Goal: Task Accomplishment & Management: Complete application form

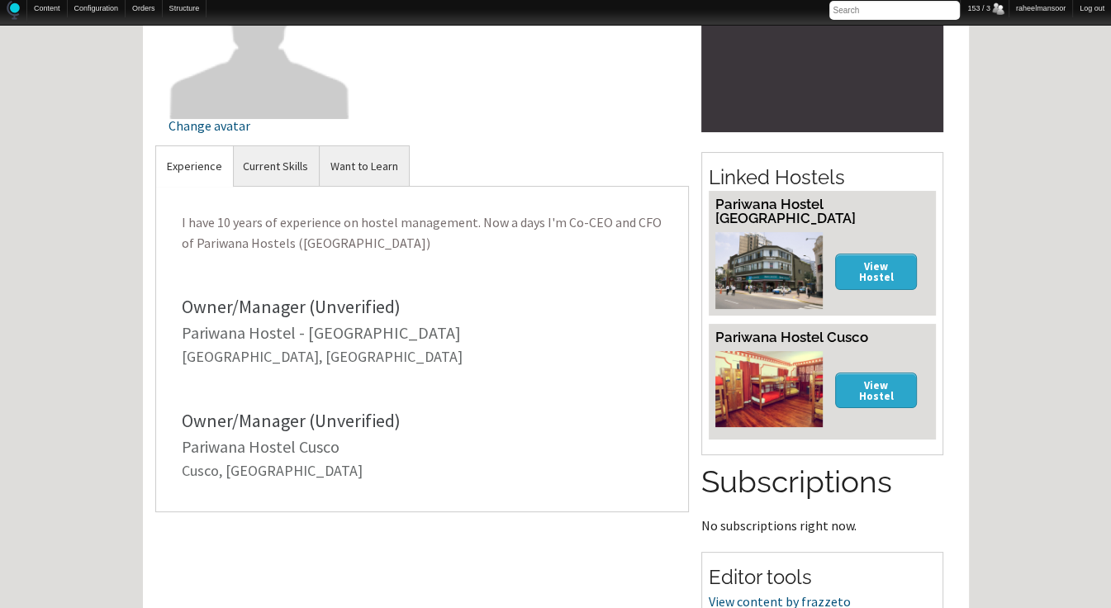
scroll to position [626, 0]
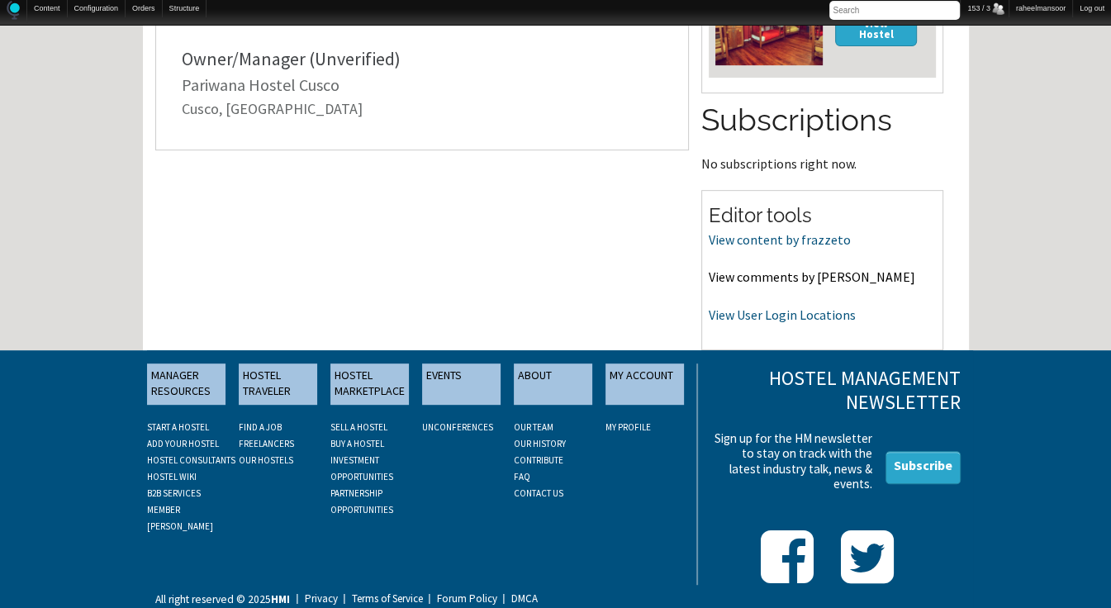
click at [770, 268] on link "View comments by frazzeto" at bounding box center [812, 276] width 206 height 17
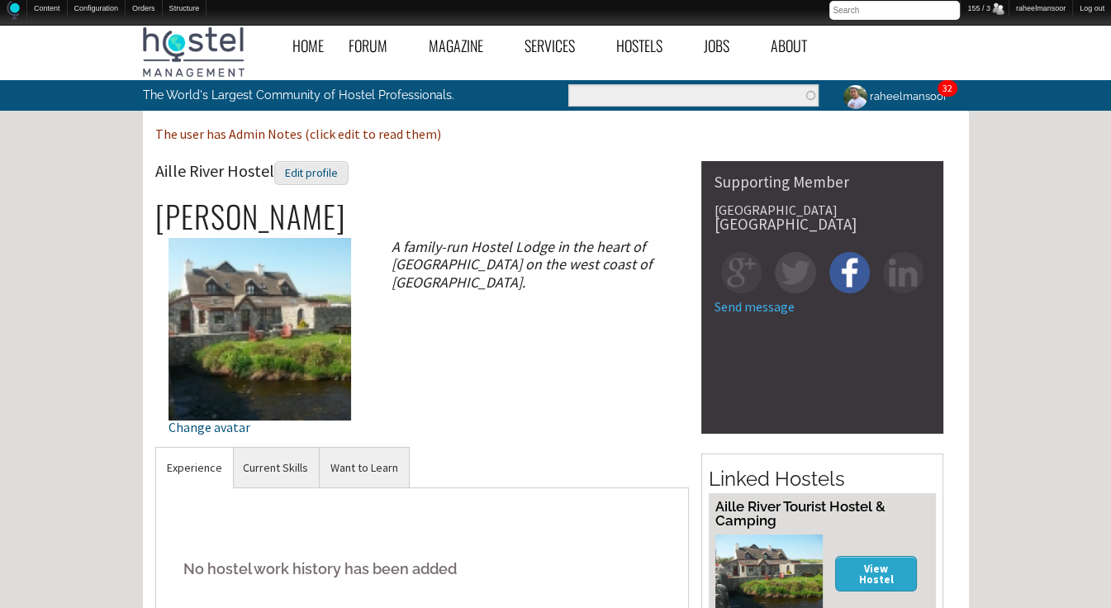
click at [996, 392] on div "Home Forum « Back Forum Forums Index « Back Forums Index New Posts Recent Activ…" at bounding box center [555, 587] width 1111 height 1140
click at [301, 165] on div "Edit profile" at bounding box center [311, 173] width 74 height 24
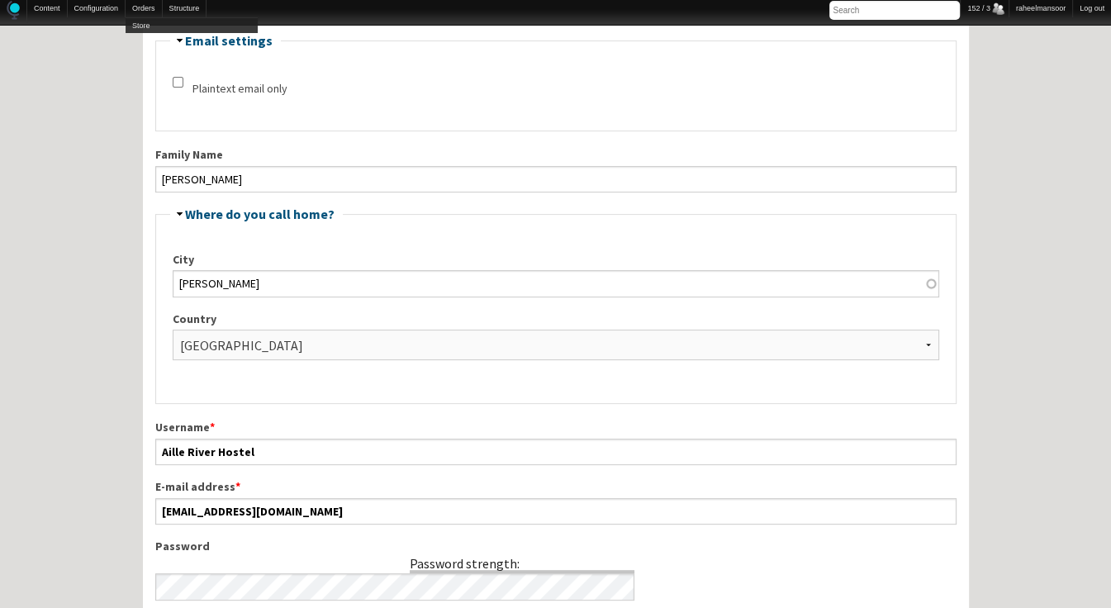
scroll to position [264, 0]
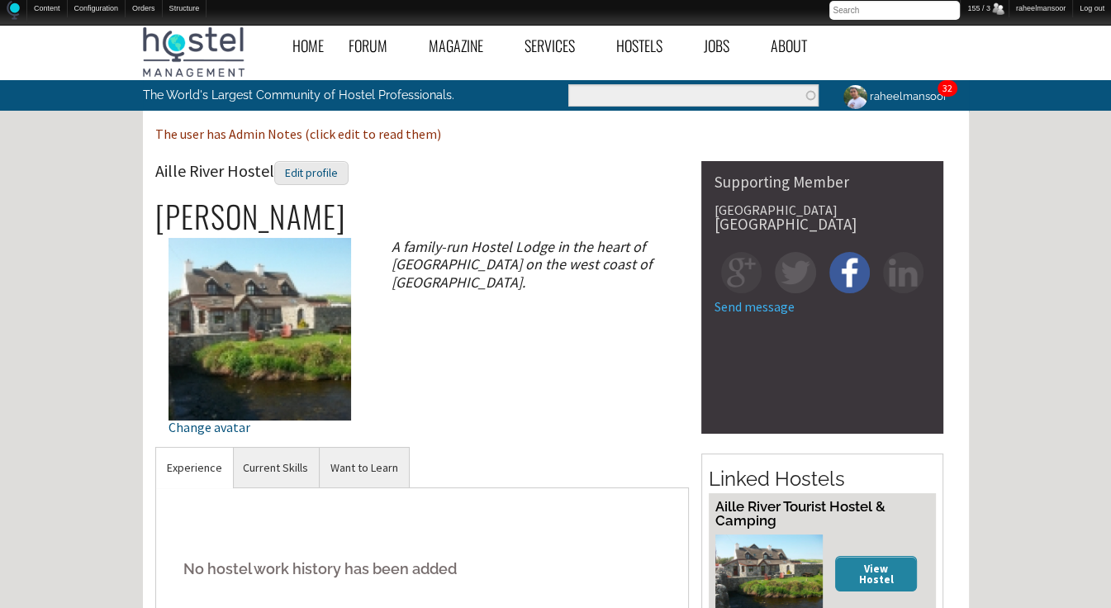
click at [871, 571] on link "View Hostel" at bounding box center [876, 574] width 83 height 36
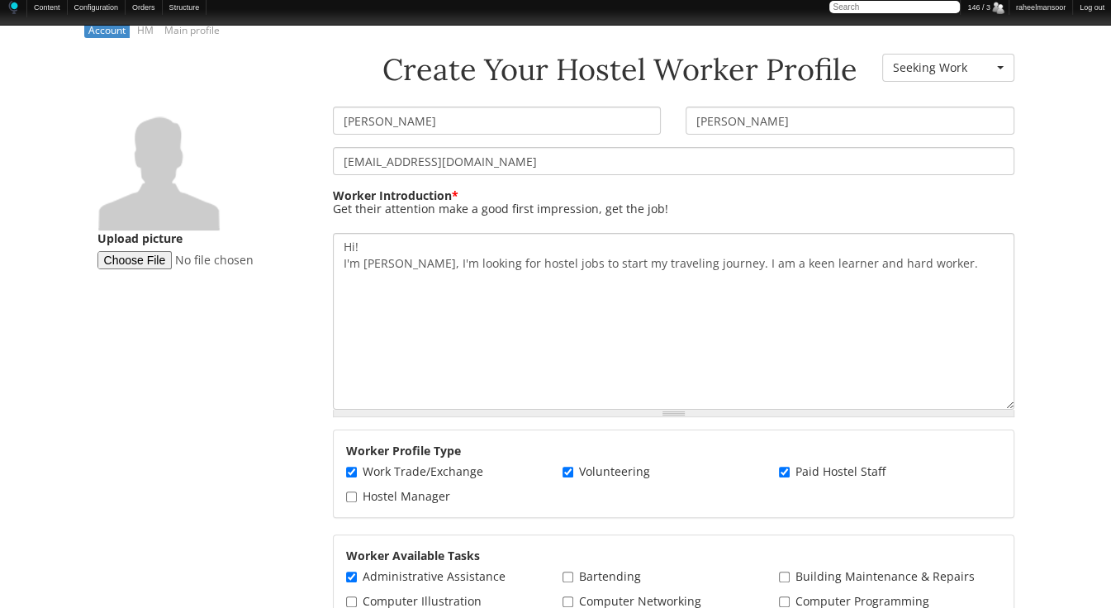
scroll to position [264, 0]
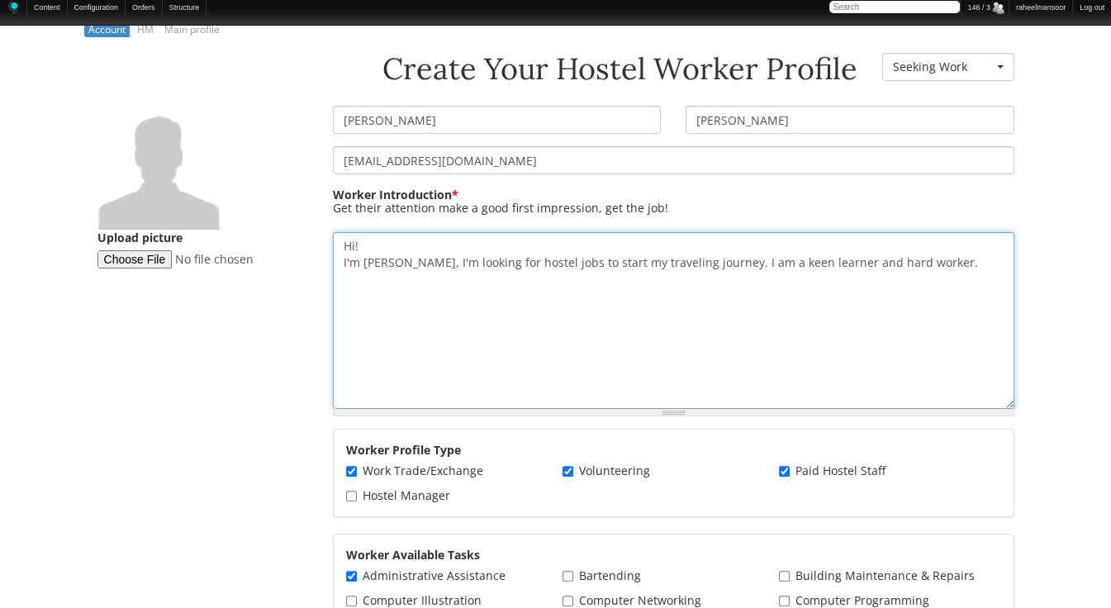
click at [482, 240] on textarea "Hi! I'm Hollie, I'm looking for hostel jobs to start my traveling journey. I am…" at bounding box center [673, 320] width 681 height 177
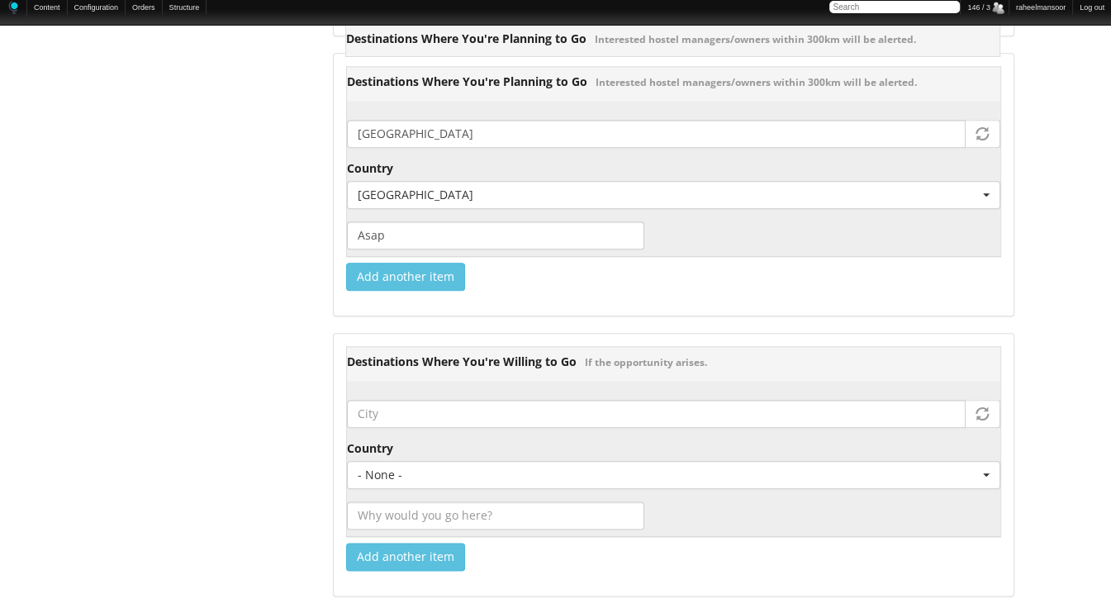
scroll to position [2114, 0]
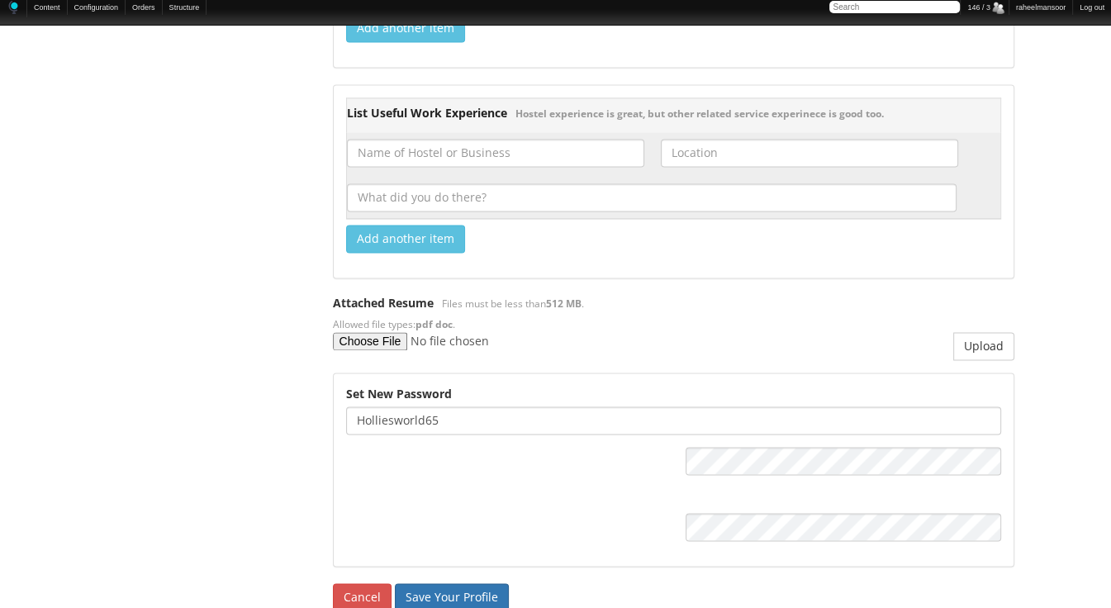
type textarea "Hi! I'm Hollie, I'm looking for hostel jobs to start my traveling journey. I am…"
click at [466, 583] on input "Save Your Profile" at bounding box center [452, 597] width 114 height 28
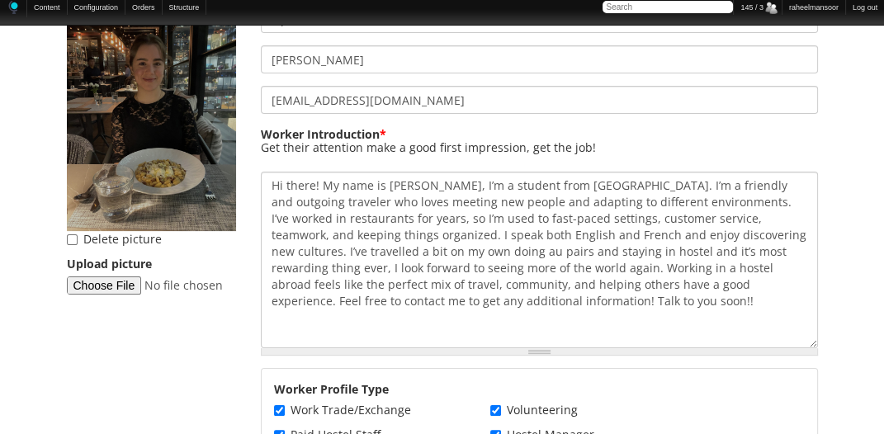
scroll to position [377, 0]
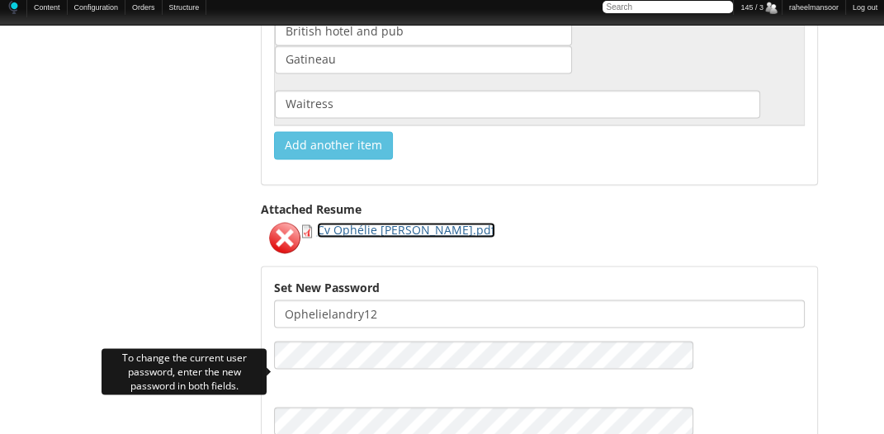
scroll to position [2831, 0]
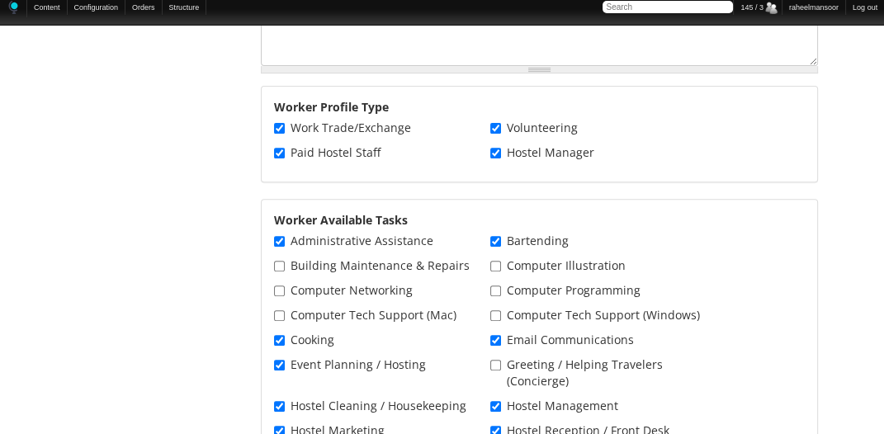
scroll to position [202, 0]
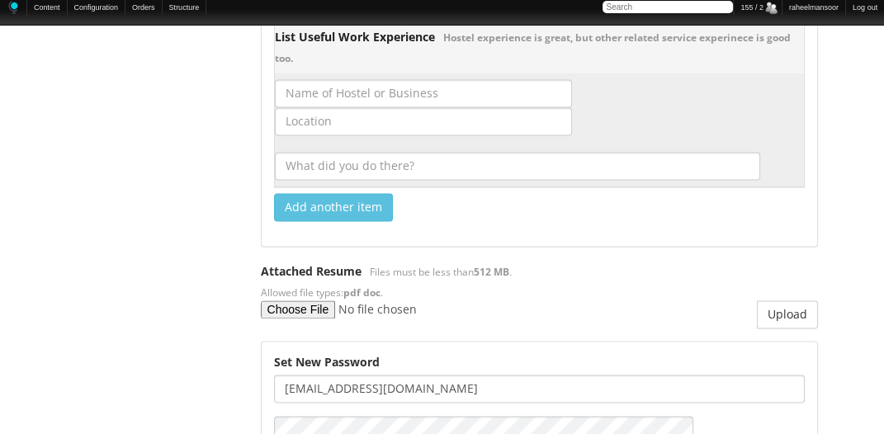
scroll to position [2642, 0]
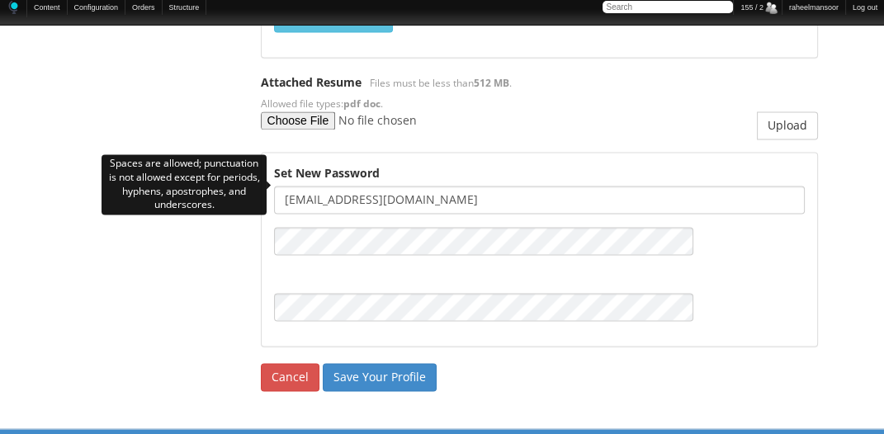
drag, startPoint x: 348, startPoint y: 186, endPoint x: 500, endPoint y: 194, distance: 152.2
click at [500, 194] on input "[EMAIL_ADDRESS][DOMAIN_NAME]" at bounding box center [539, 200] width 531 height 28
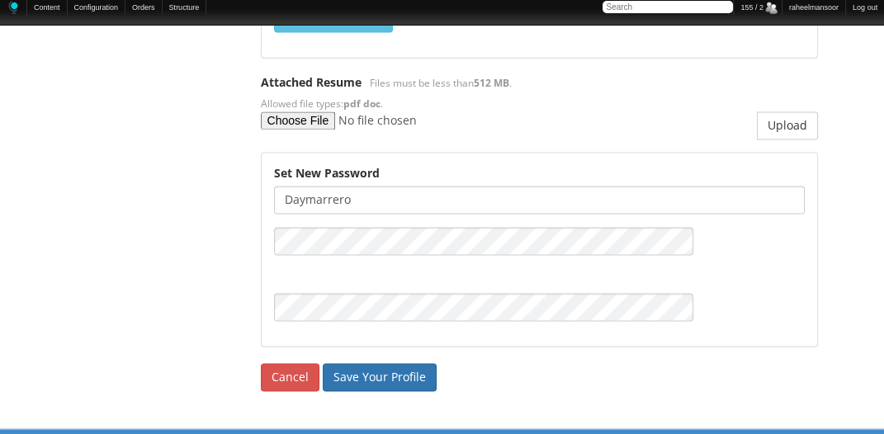
type input "daymarrero"
click at [388, 363] on input "Save Your Profile" at bounding box center [380, 377] width 114 height 28
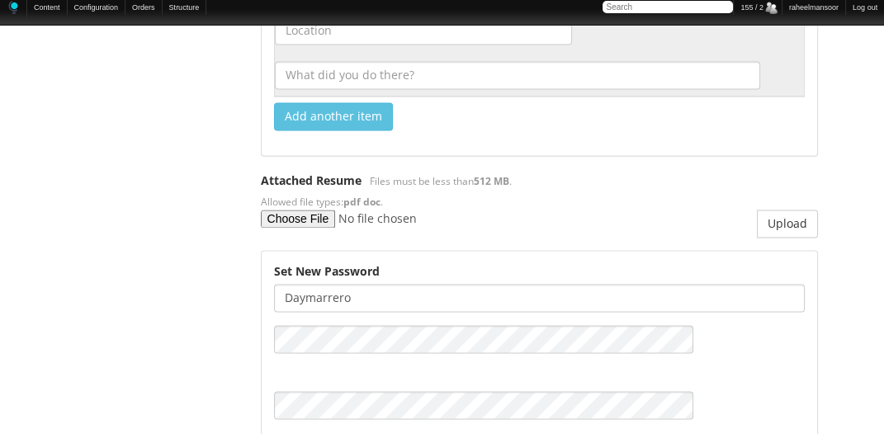
scroll to position [2600, 0]
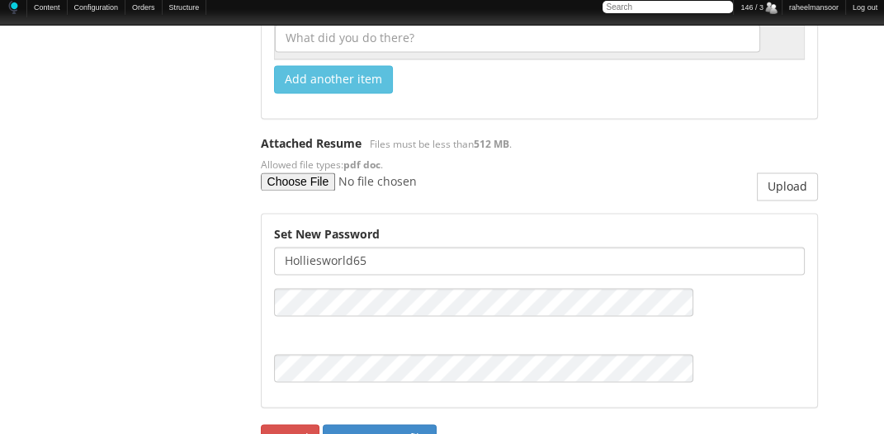
scroll to position [2642, 0]
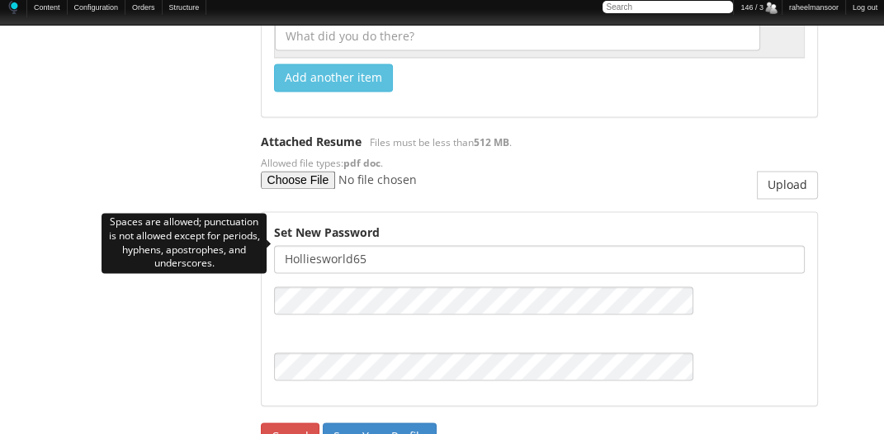
drag, startPoint x: 352, startPoint y: 245, endPoint x: 394, endPoint y: 248, distance: 42.2
click at [394, 248] on input "Holliesworld65" at bounding box center [539, 259] width 531 height 28
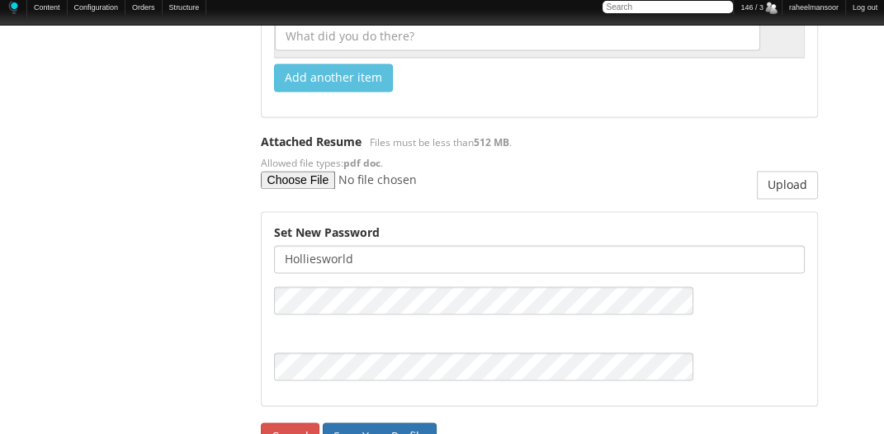
type input "Holliesworld"
click at [348, 423] on input "Save Your Profile" at bounding box center [380, 437] width 114 height 28
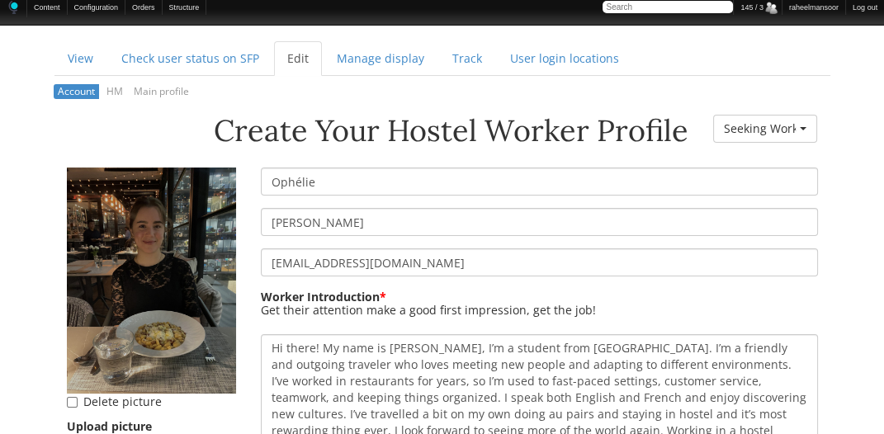
scroll to position [202, 0]
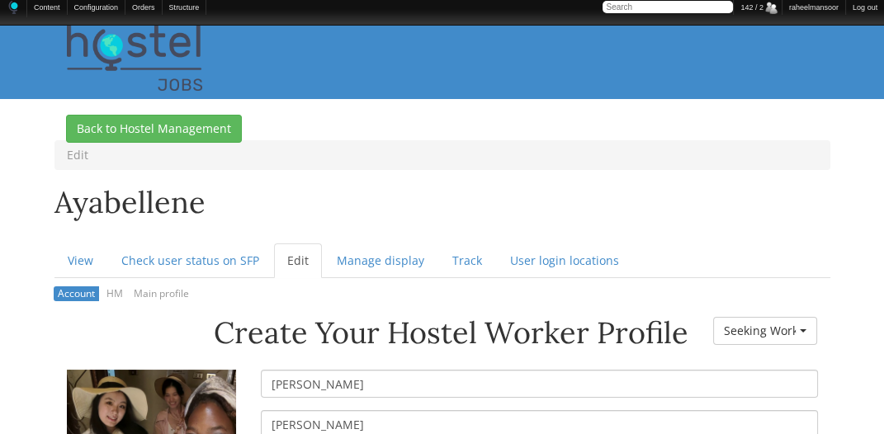
scroll to position [188, 0]
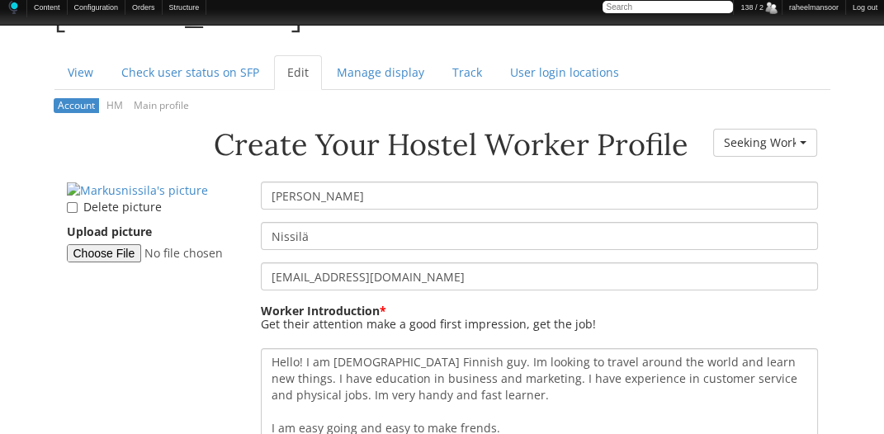
scroll to position [188, 0]
click at [315, 236] on input "Nissilä" at bounding box center [539, 236] width 557 height 28
type input "Nissila"
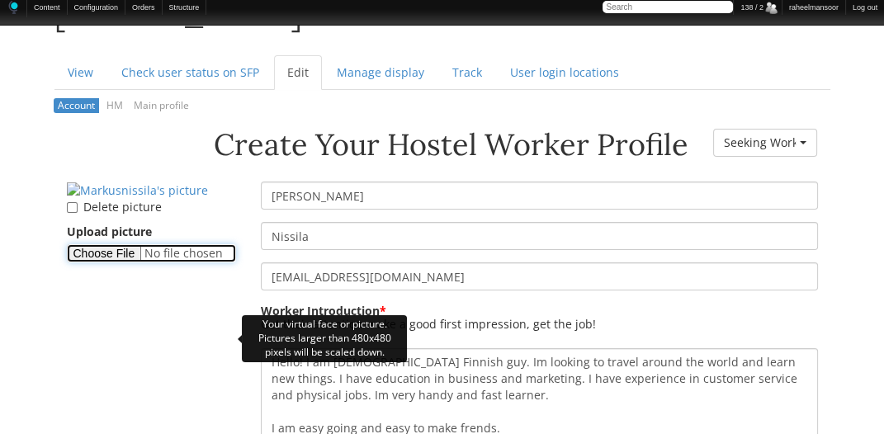
click at [109, 263] on input "Upload picture" at bounding box center [151, 253] width 169 height 18
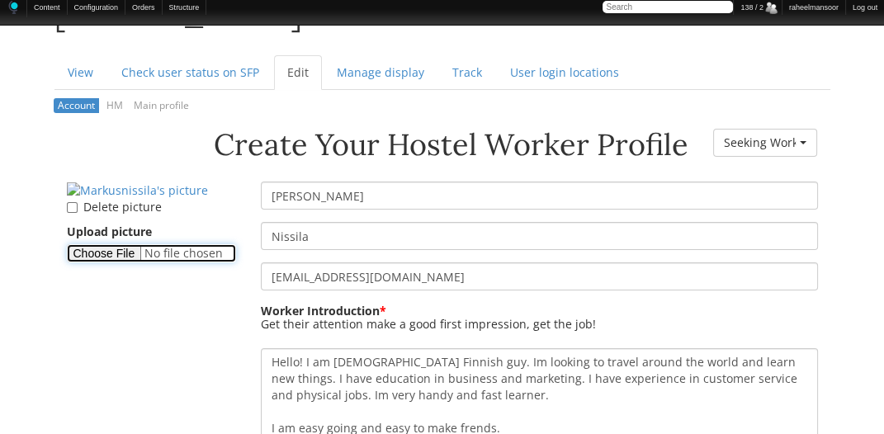
type input "C:\fakepath\Markus-Nissila.png"
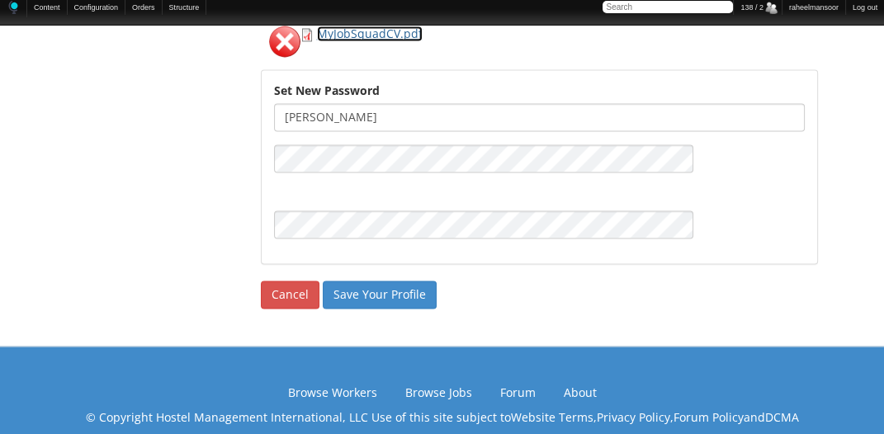
scroll to position [2717, 0]
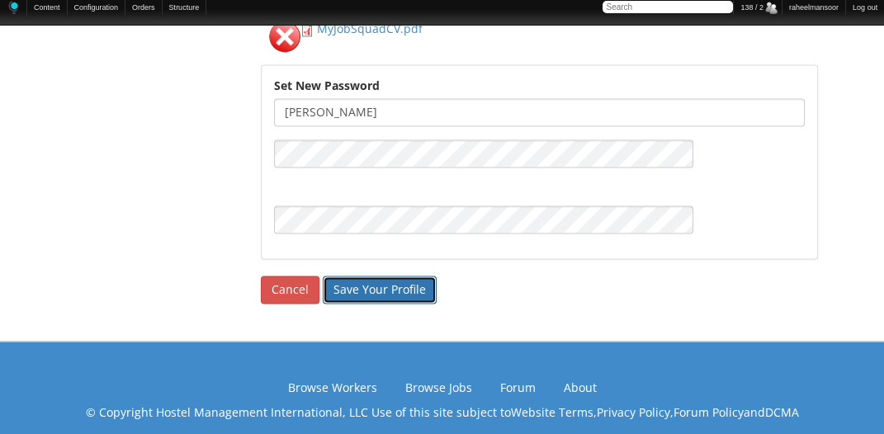
click at [391, 276] on input "Save Your Profile" at bounding box center [380, 290] width 114 height 28
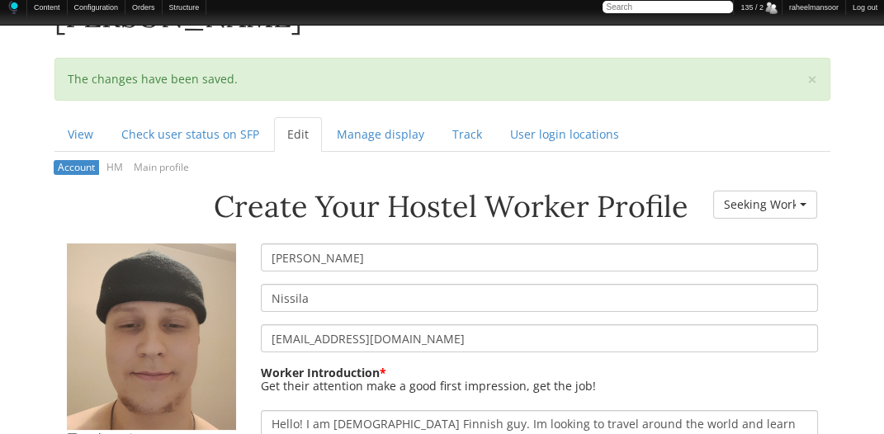
scroll to position [188, 0]
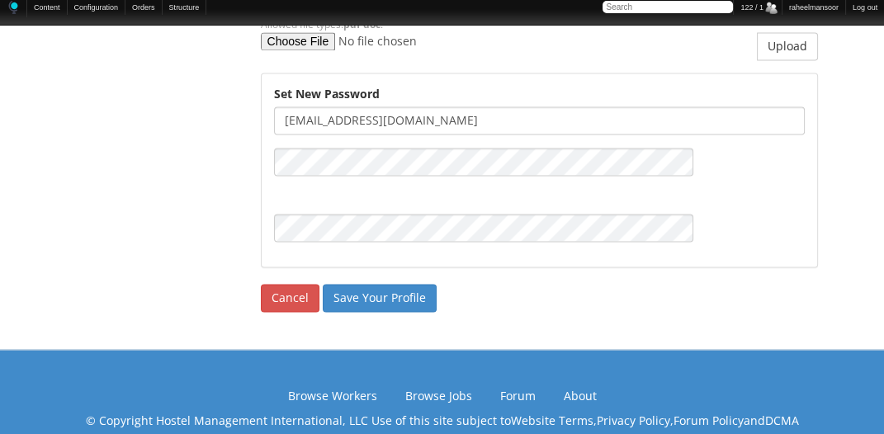
scroll to position [2729, 0]
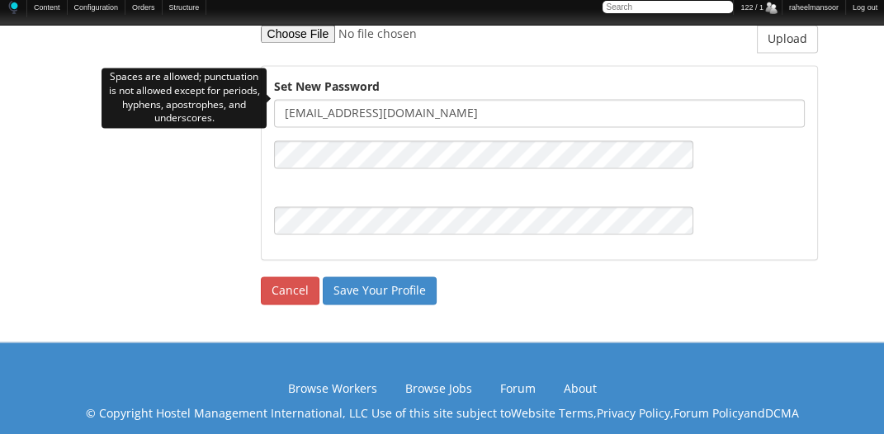
drag, startPoint x: 325, startPoint y: 100, endPoint x: 411, endPoint y: 100, distance: 86.7
click at [411, 100] on input "zolnori@yahoo.com" at bounding box center [539, 113] width 531 height 28
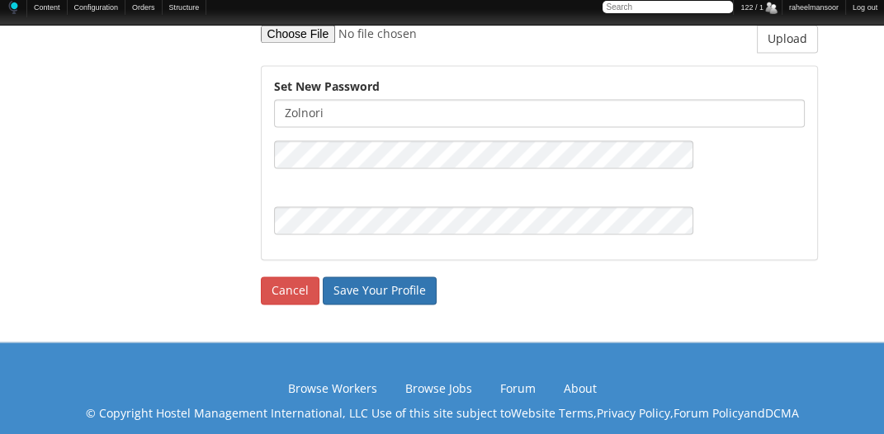
type input "zolnori"
click at [402, 281] on input "Save Your Profile" at bounding box center [380, 291] width 114 height 28
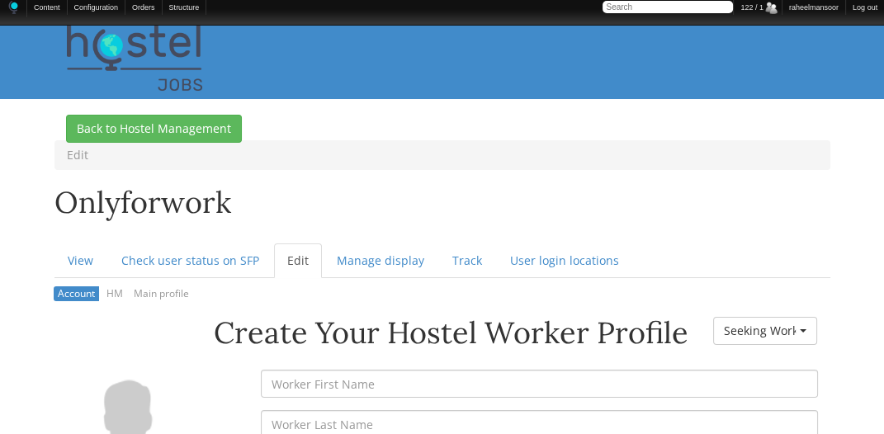
click at [443, 128] on header at bounding box center [443, 119] width 776 height 41
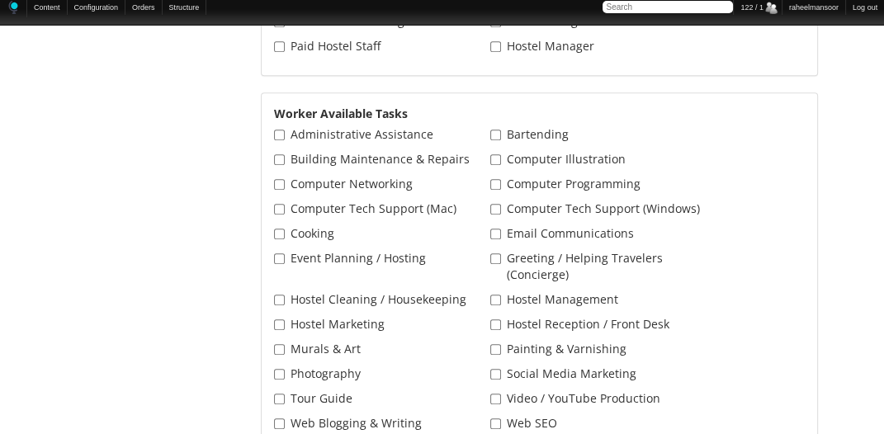
scroll to position [755, 0]
click at [801, 229] on div "Worker Available Tasks Administrative Assistance Bartending Building Maintenanc…" at bounding box center [540, 280] width 556 height 376
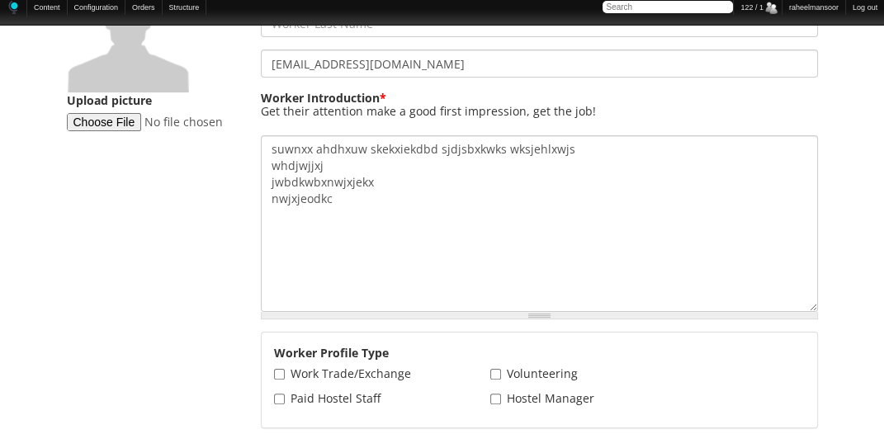
scroll to position [188, 0]
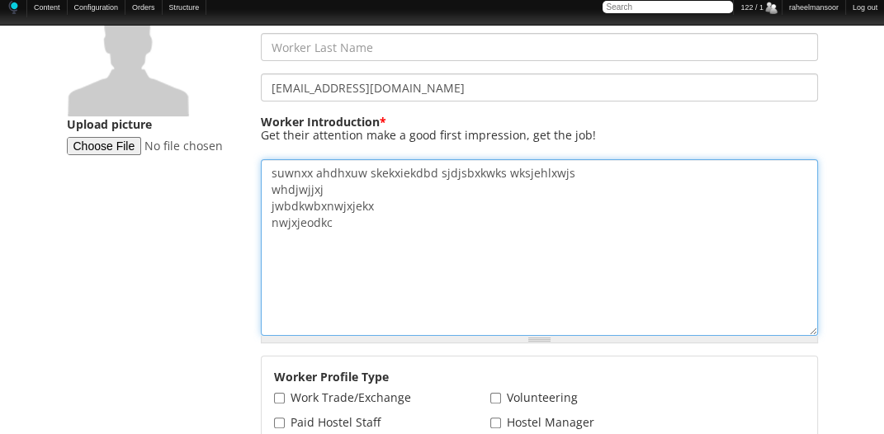
drag, startPoint x: 268, startPoint y: 173, endPoint x: 392, endPoint y: 232, distance: 138.1
click at [392, 232] on textarea "suwnxx ahdhxuw skekxiekdbd sjdjsbxkwks wksjehlxwjs whdjwjjxj jwbdkwbxnwjxjekx n…" at bounding box center [539, 247] width 557 height 177
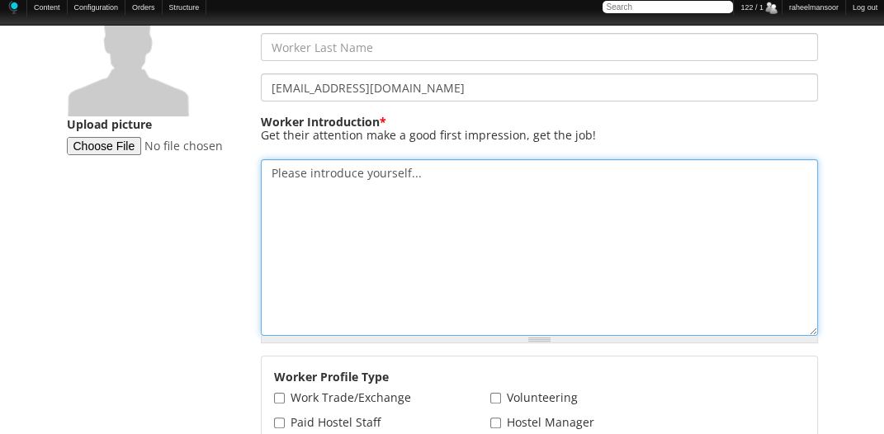
type textarea "Please introduce yourself..."
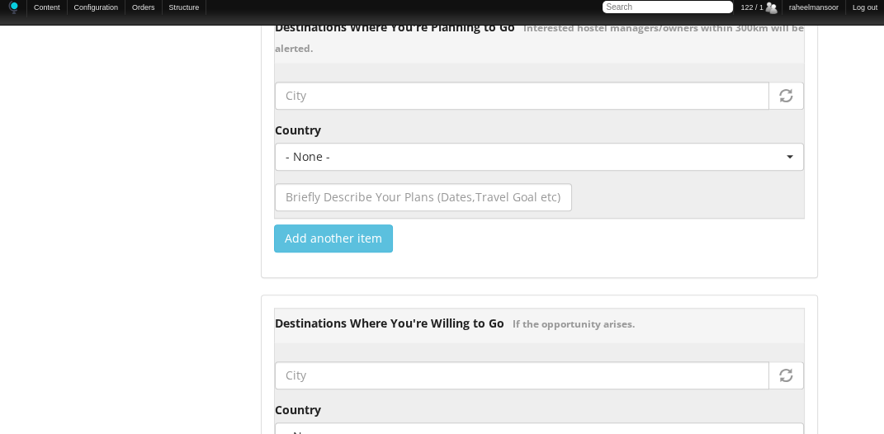
scroll to position [2642, 0]
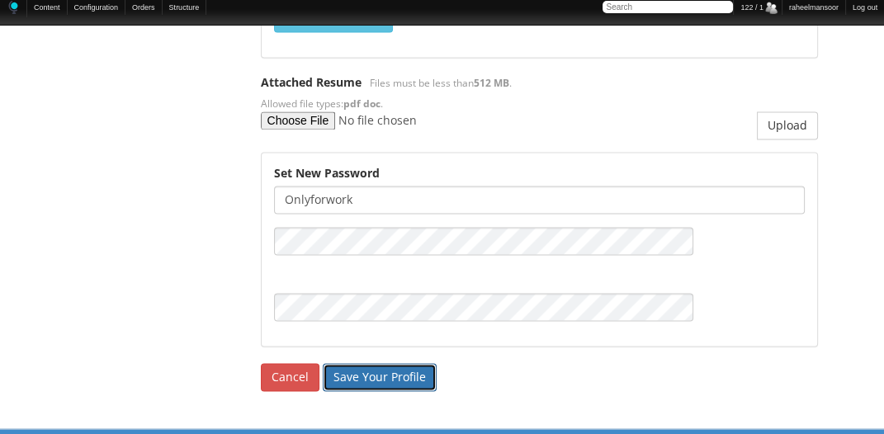
click at [361, 363] on input "Save Your Profile" at bounding box center [380, 377] width 114 height 28
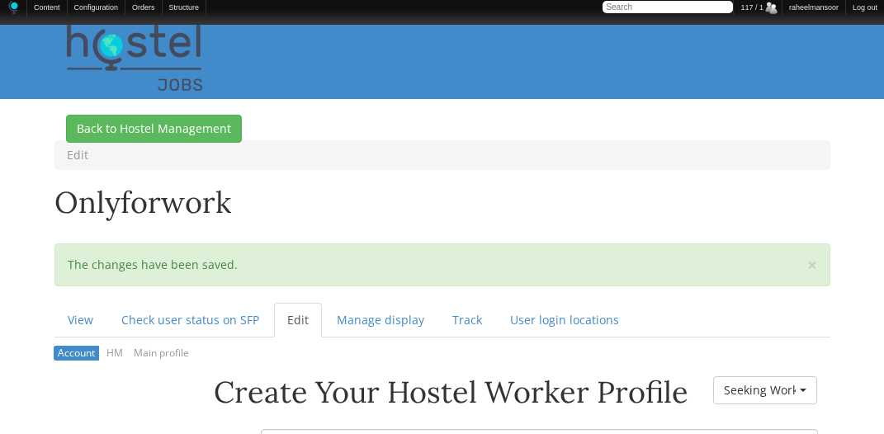
scroll to position [188, 0]
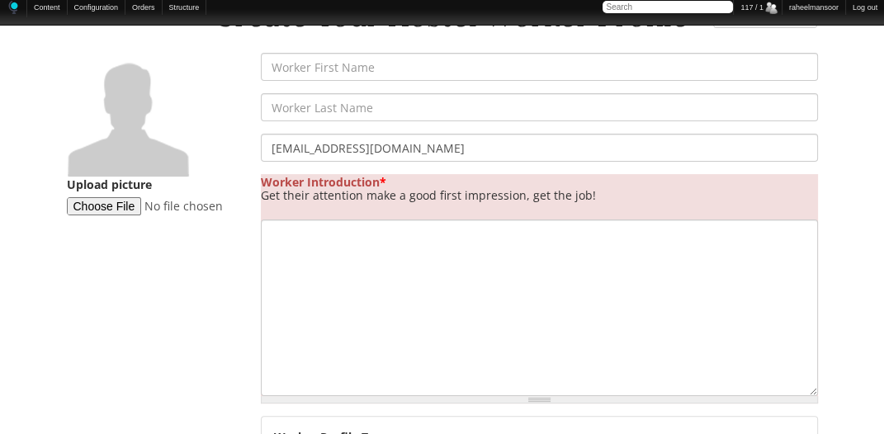
scroll to position [377, 0]
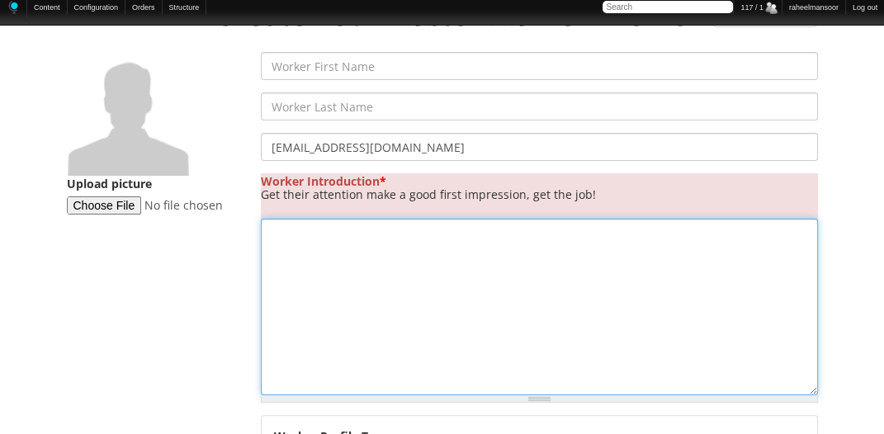
click at [388, 249] on textarea "Worker Introduction *" at bounding box center [539, 307] width 557 height 177
type textarea "Please introduce yourself..."
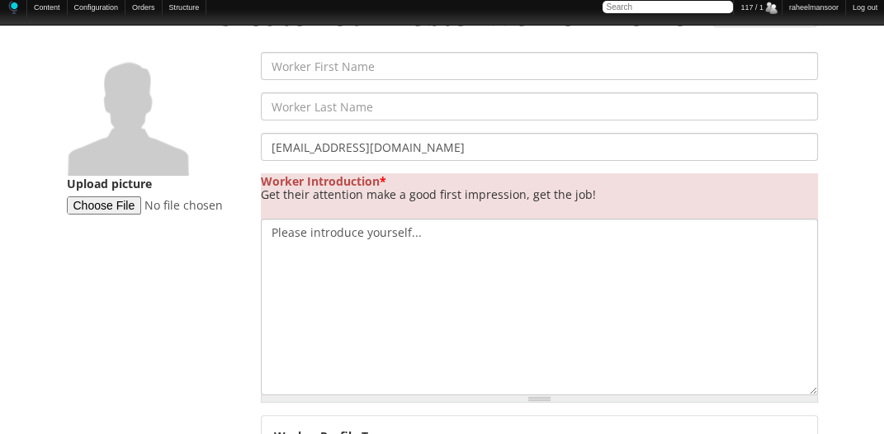
drag, startPoint x: 157, startPoint y: 325, endPoint x: 167, endPoint y: 325, distance: 9.9
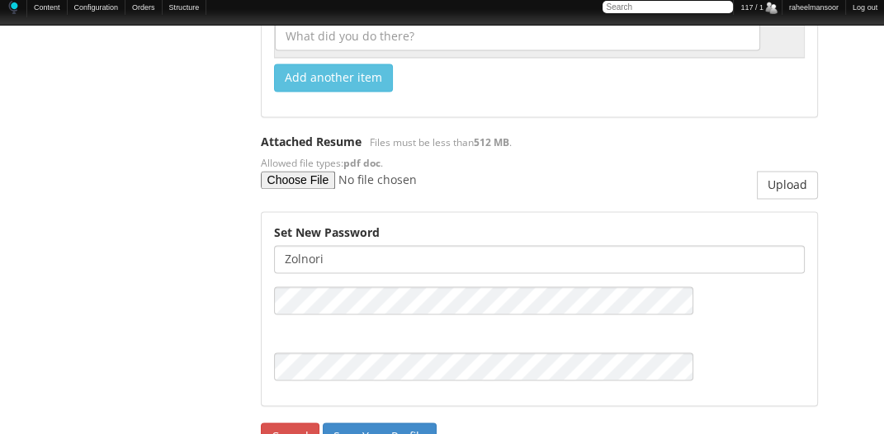
scroll to position [2788, 0]
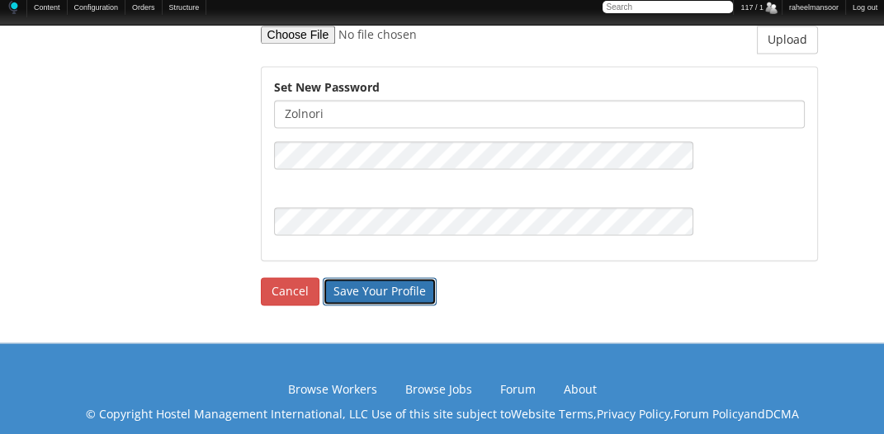
click at [398, 279] on input "Save Your Profile" at bounding box center [380, 291] width 114 height 28
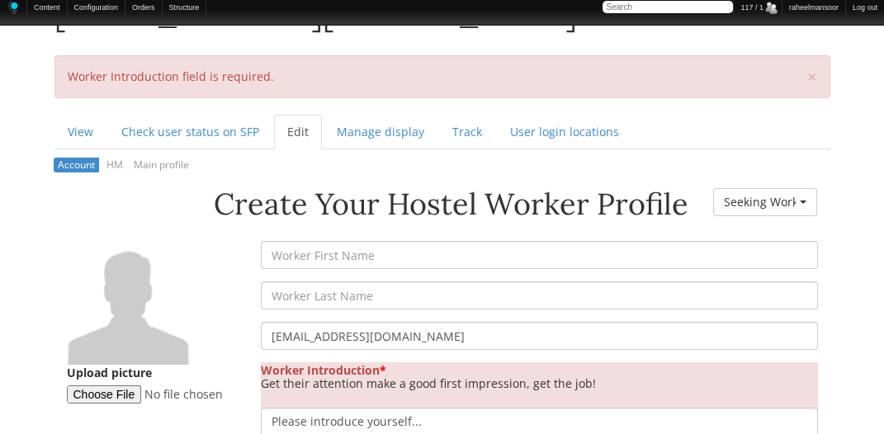
scroll to position [188, 0]
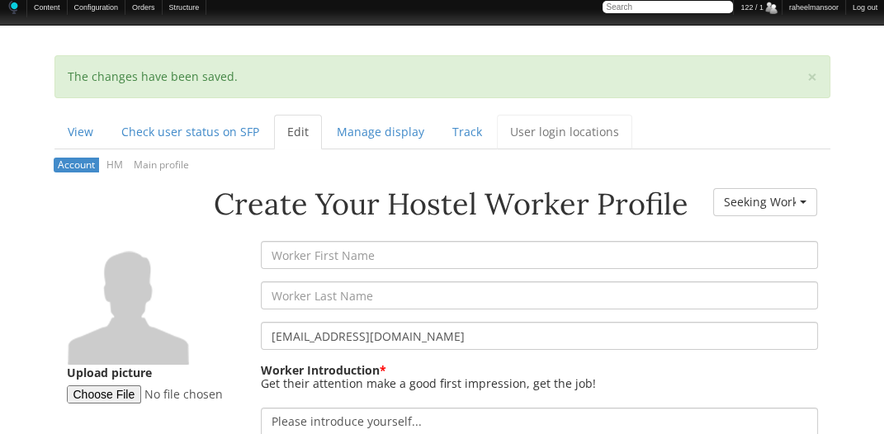
scroll to position [188, 0]
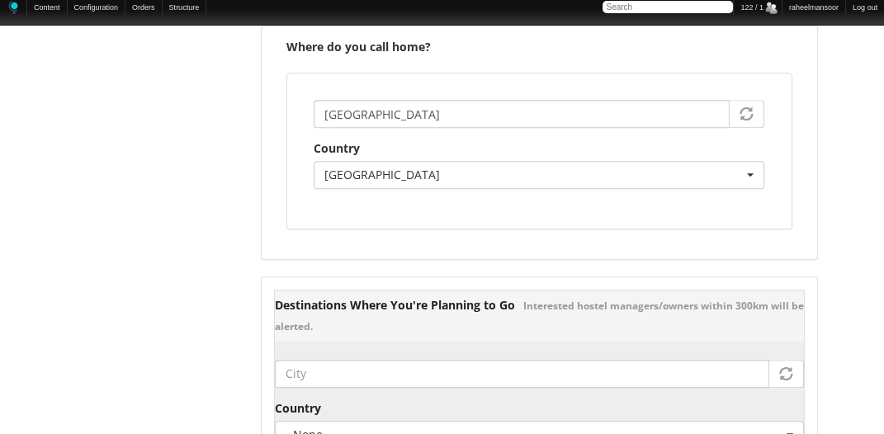
scroll to position [1656, 0]
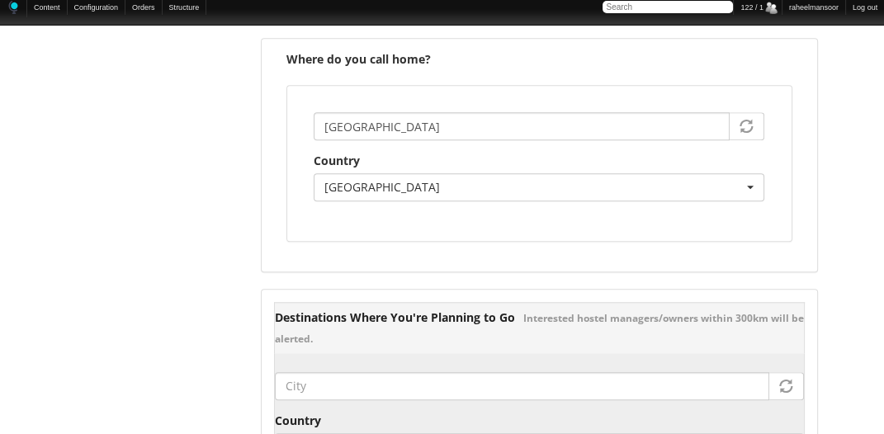
click at [827, 251] on section "zolnori@yahoo.com Worker Introduction * Please introduce yourself... More infor…" at bounding box center [540, 106] width 582 height 2664
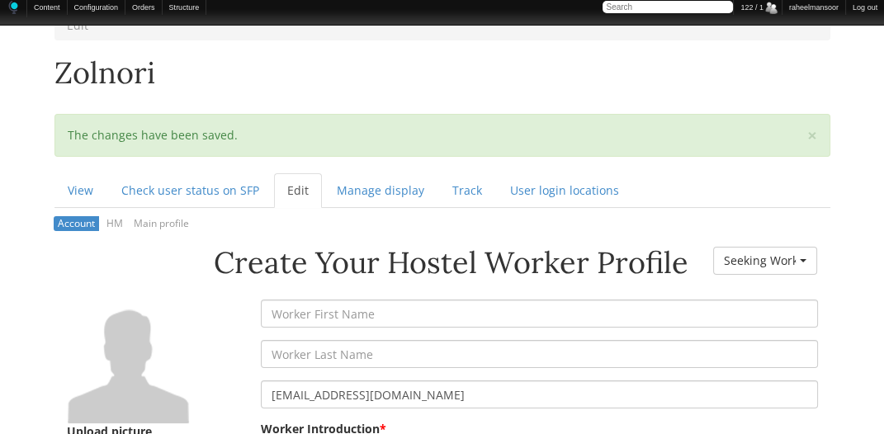
scroll to position [0, 0]
